Goal: Communication & Community: Participate in discussion

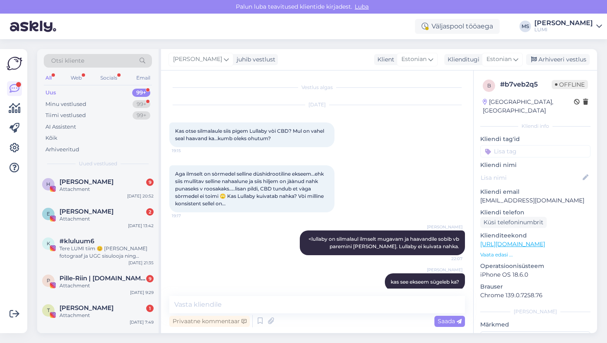
scroll to position [11, 0]
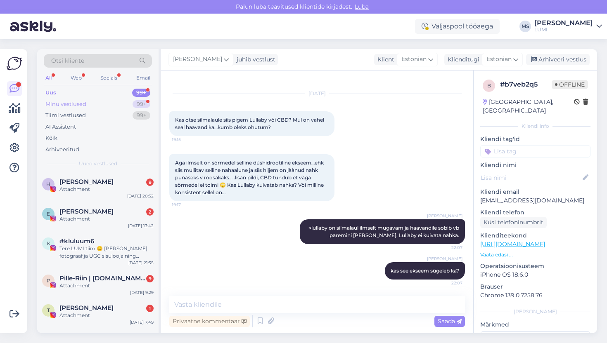
click at [56, 103] on div "Minu vestlused" at bounding box center [65, 104] width 41 height 8
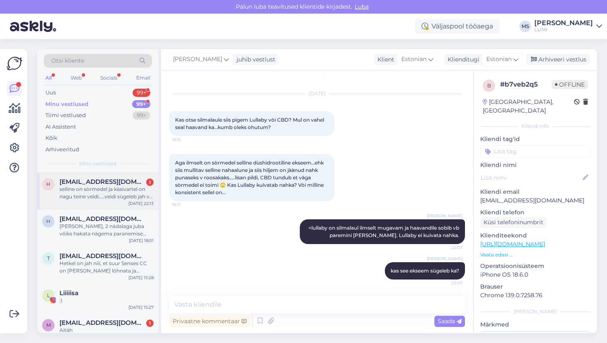
click at [82, 186] on div "selline on sòrmedel ja kàsivartel on nagu teine veidi…..veidi sùgeleb jah v sel…" at bounding box center [106, 193] width 94 height 15
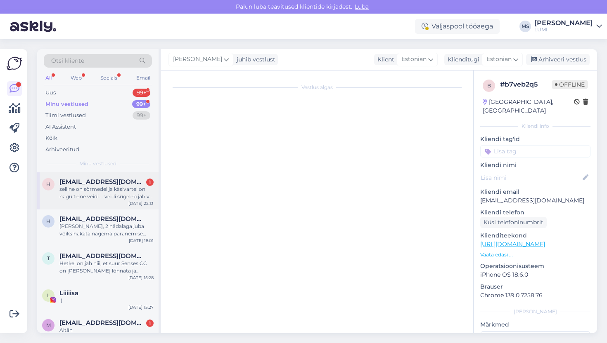
click at [129, 179] on span "[EMAIL_ADDRESS][DOMAIN_NAME]" at bounding box center [102, 181] width 86 height 7
click at [129, 183] on span "[EMAIL_ADDRESS][DOMAIN_NAME]" at bounding box center [102, 181] width 86 height 7
click at [130, 193] on div "selline on sòrmedel ja kàsivartel on nagu teine veidi…..veidi sùgeleb jah v sel…" at bounding box center [106, 193] width 94 height 15
click at [134, 224] on div "[PERSON_NAME], 2 nädalaga juba võiks hakata nägema paranemise märke, aga võibol…" at bounding box center [106, 230] width 94 height 15
click at [113, 196] on div "selline on sòrmedel ja kàsivartel on nagu teine veidi…..veidi sùgeleb jah v sel…" at bounding box center [106, 193] width 94 height 15
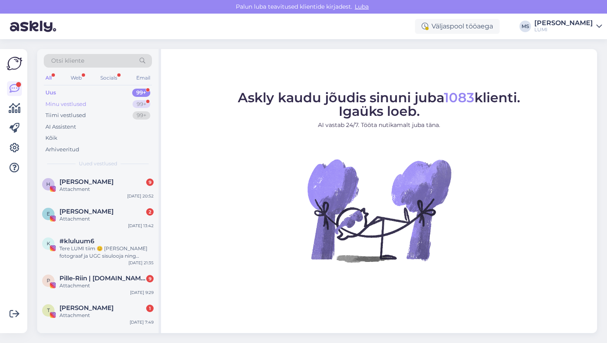
click at [99, 102] on div "Minu vestlused 99+" at bounding box center [98, 105] width 108 height 12
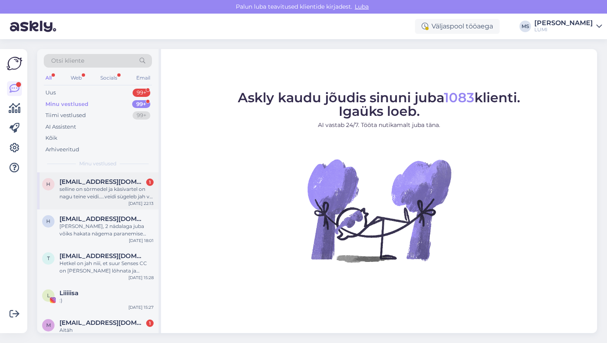
click at [107, 187] on div "selline on sòrmedel ja kàsivartel on nagu teine veidi…..veidi sùgeleb jah v sel…" at bounding box center [106, 193] width 94 height 15
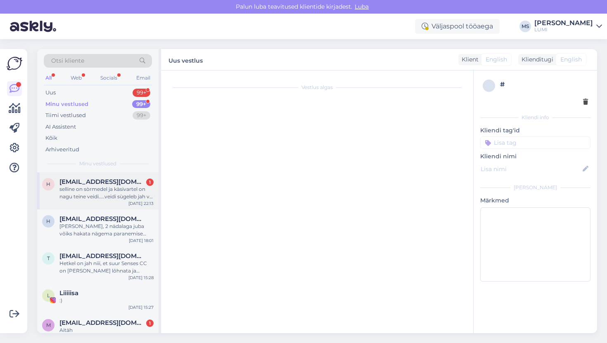
scroll to position [218, 0]
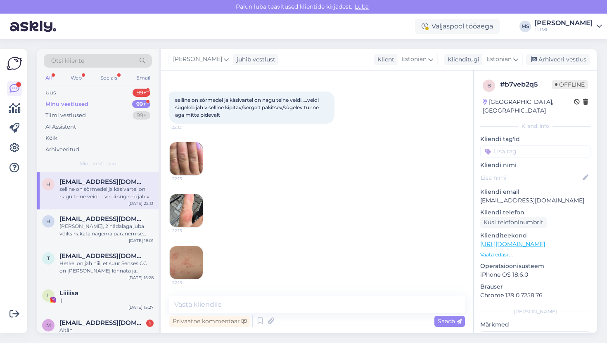
click at [185, 160] on img at bounding box center [186, 158] width 33 height 33
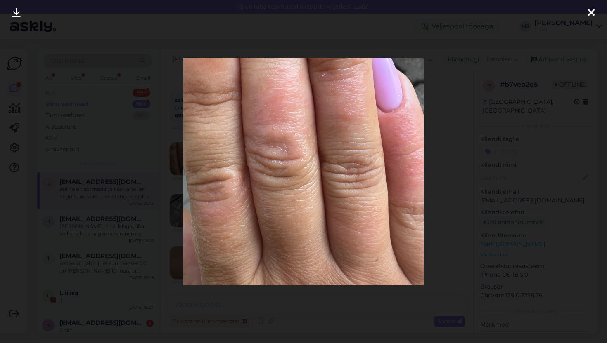
click at [593, 17] on icon at bounding box center [591, 13] width 7 height 11
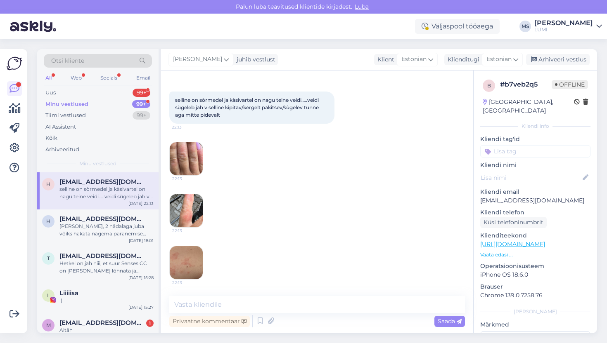
click at [180, 209] on img at bounding box center [186, 210] width 33 height 33
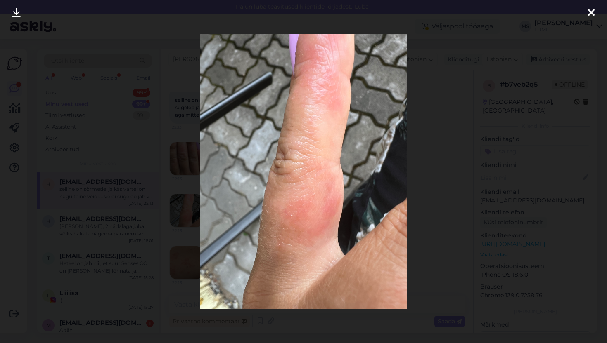
click at [588, 13] on icon at bounding box center [591, 13] width 7 height 11
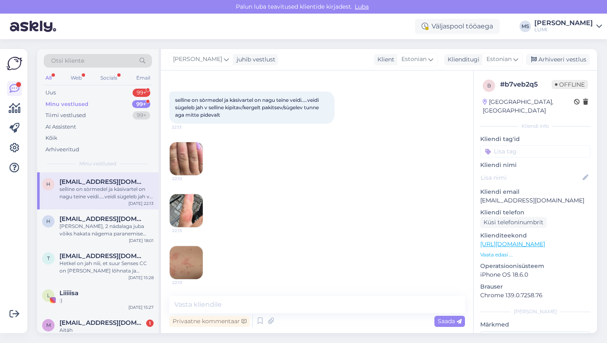
click at [187, 272] on img at bounding box center [186, 262] width 33 height 33
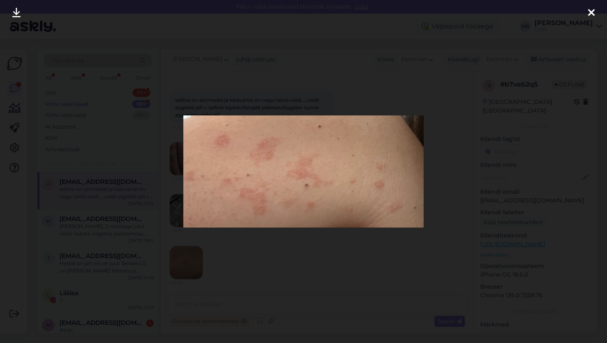
click at [589, 13] on icon at bounding box center [591, 13] width 7 height 11
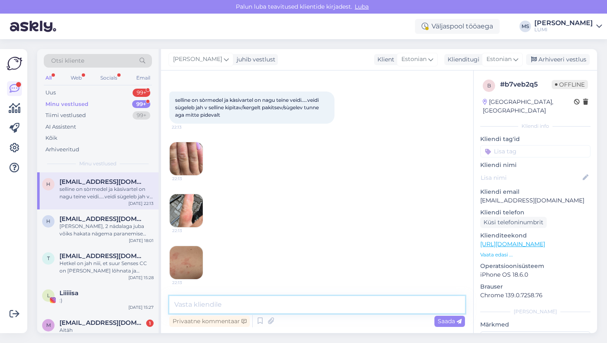
click at [225, 299] on textarea at bounding box center [317, 304] width 296 height 17
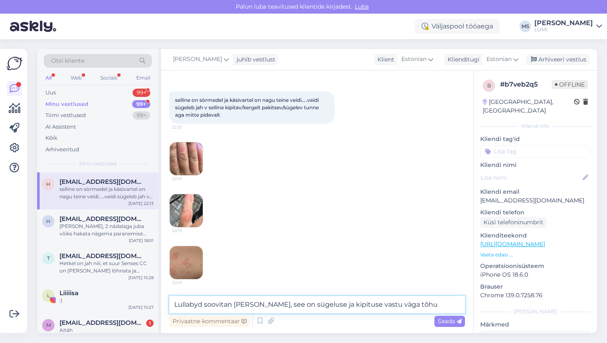
type textarea "Lullabyd soovitan [PERSON_NAME], see on sügeluse ja kipituse vastu väga tõhus"
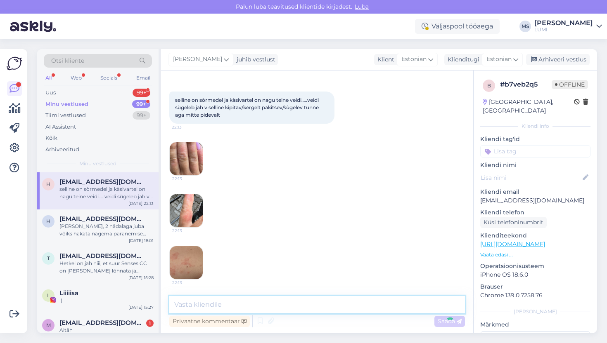
scroll to position [278, 0]
